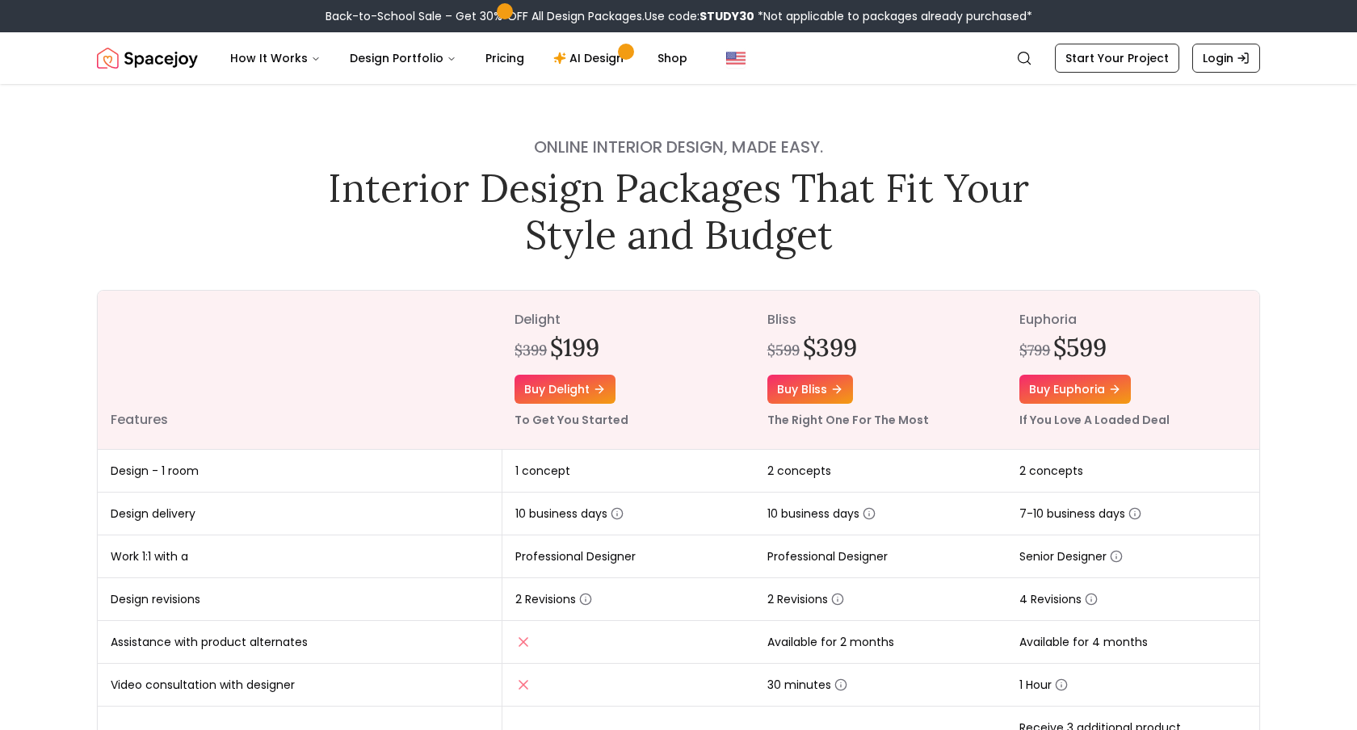
click at [530, 57] on ul "How It Works Design Portfolio Pricing AI Design Shop" at bounding box center [458, 58] width 483 height 32
click at [507, 57] on link "Pricing" at bounding box center [505, 58] width 65 height 32
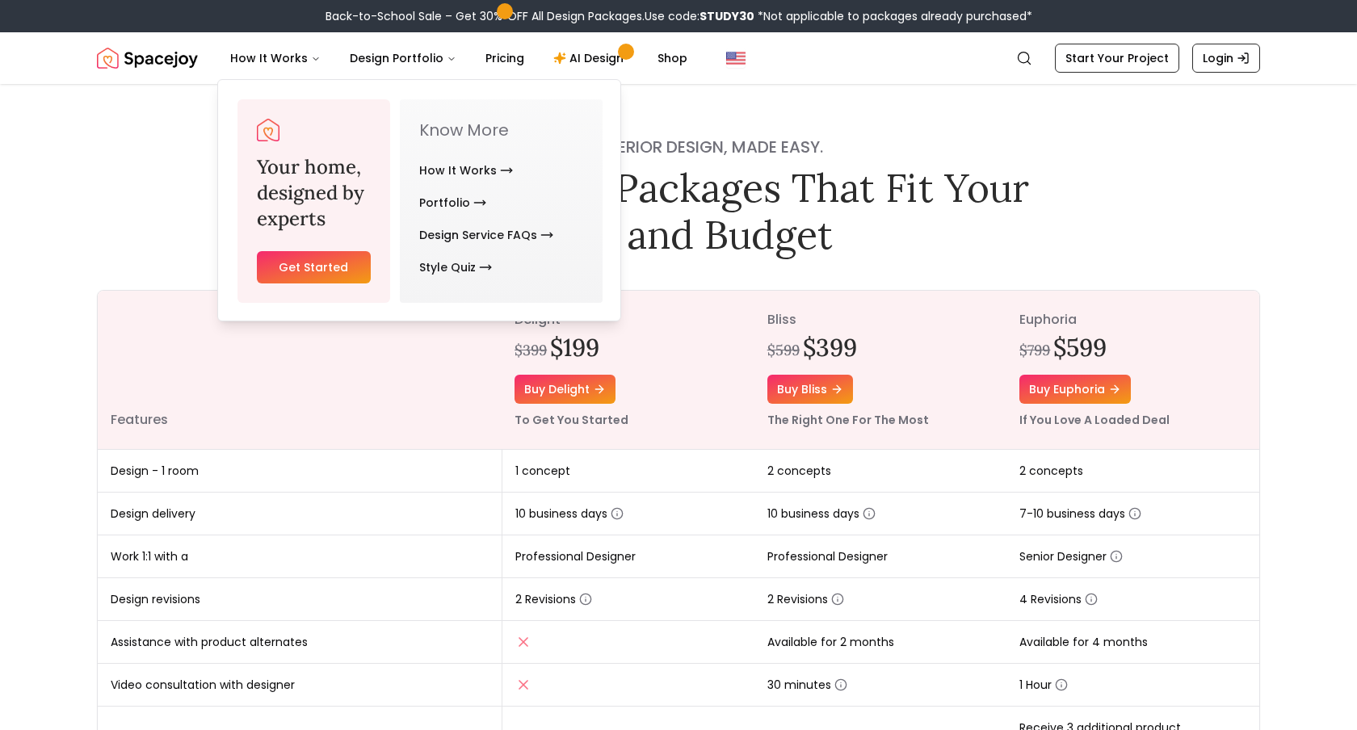
click at [169, 61] on img "Spacejoy" at bounding box center [147, 58] width 101 height 32
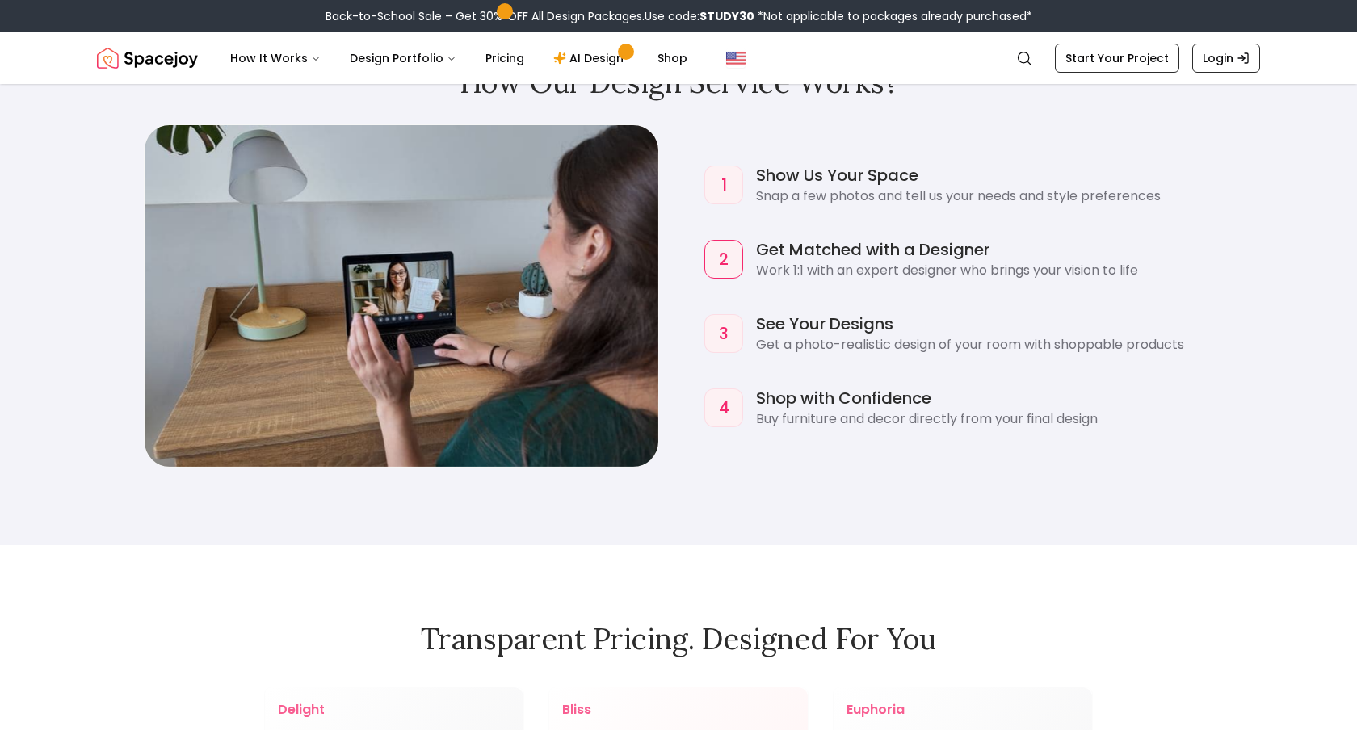
scroll to position [1681, 0]
